Goal: Find specific page/section: Find specific page/section

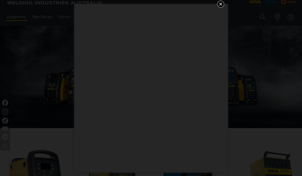
scroll to position [6, 0]
click at [217, 1] on div "Get 5 WIA Welding Guides Free!" at bounding box center [151, 88] width 302 height 176
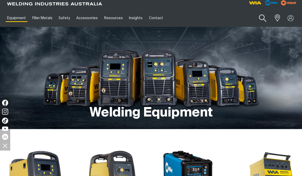
click at [262, 16] on button "Search products" at bounding box center [263, 18] width 21 height 15
click at [227, 21] on input "Search" at bounding box center [231, 18] width 79 height 12
click at [254, 12] on button "Search products" at bounding box center [262, 18] width 17 height 12
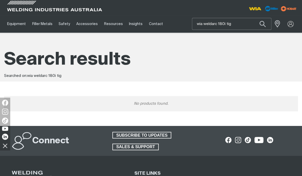
click at [235, 24] on input "wia weldarc 180i tig" at bounding box center [231, 24] width 79 height 12
click at [254, 18] on button "Search products" at bounding box center [262, 24] width 17 height 12
click at [263, 22] on button "Search products" at bounding box center [263, 24] width 21 height 15
click at [246, 25] on input "wia weldarc 180i" at bounding box center [231, 24] width 79 height 12
click at [263, 24] on button "Search products" at bounding box center [263, 24] width 21 height 15
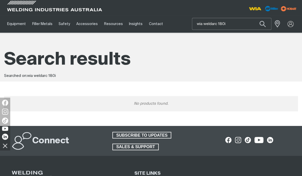
click at [251, 26] on input "wia weldarc 180i" at bounding box center [231, 24] width 79 height 12
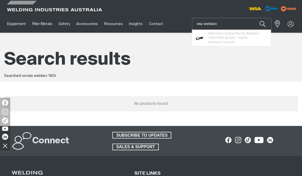
type input "wia weldarc"
click at [254, 18] on button "Search products" at bounding box center [262, 24] width 17 height 12
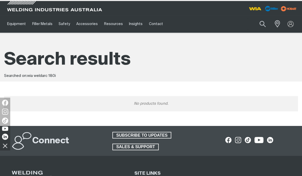
type input "wia weldarc 180i tig"
